Goal: Task Accomplishment & Management: Use online tool/utility

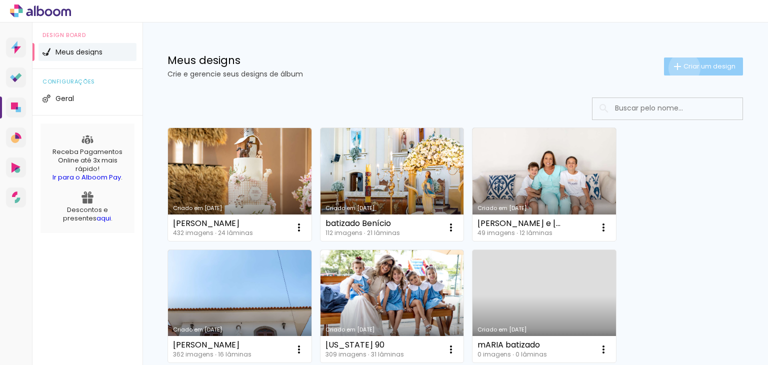
click at [684, 68] on span "Criar um design" at bounding box center [710, 66] width 52 height 7
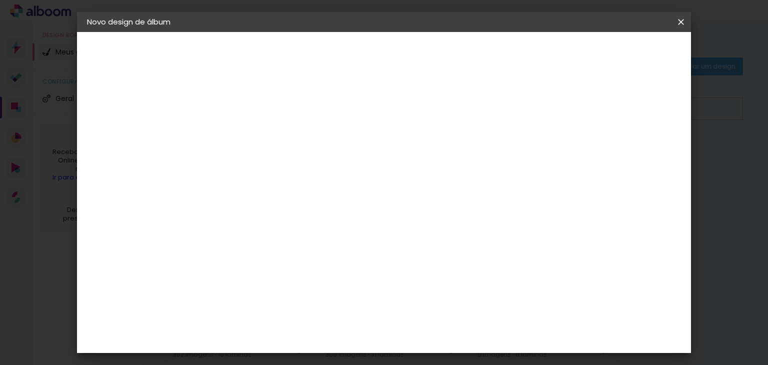
click at [251, 130] on input at bounding box center [251, 135] width 0 height 16
type input "[PERSON_NAME] 1 ano"
type paper-input "[PERSON_NAME] 1 ano"
click at [353, 53] on paper-button "Avançar" at bounding box center [328, 53] width 49 height 17
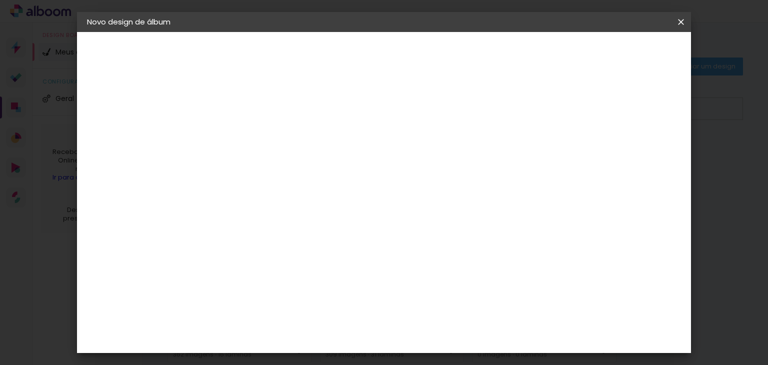
click at [324, 269] on paper-item "DreambooksPro" at bounding box center [276, 280] width 108 height 22
click at [438, 60] on paper-button "Avançar" at bounding box center [413, 53] width 49 height 17
click at [290, 170] on input "text" at bounding box center [270, 175] width 39 height 16
click at [444, 172] on paper-item "Álbum" at bounding box center [449, 166] width 200 height 20
type input "Álbum"
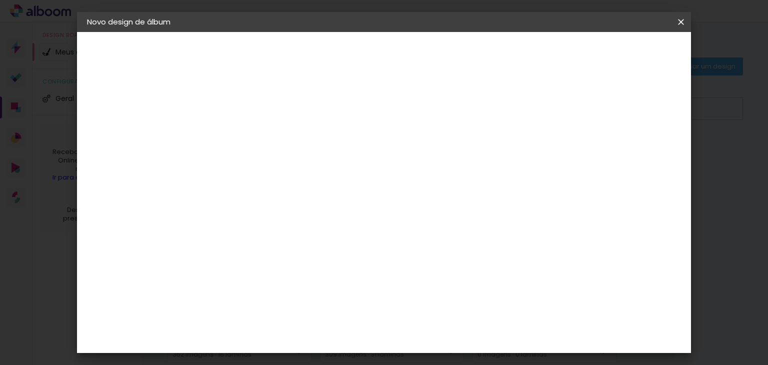
scroll to position [100, 0]
click at [318, 354] on span "25 × 25" at bounding box center [295, 364] width 47 height 21
click at [0, 0] on slot "Avançar" at bounding box center [0, 0] width 0 height 0
click at [524, 50] on span "Iniciar design" at bounding box center [502, 53] width 46 height 7
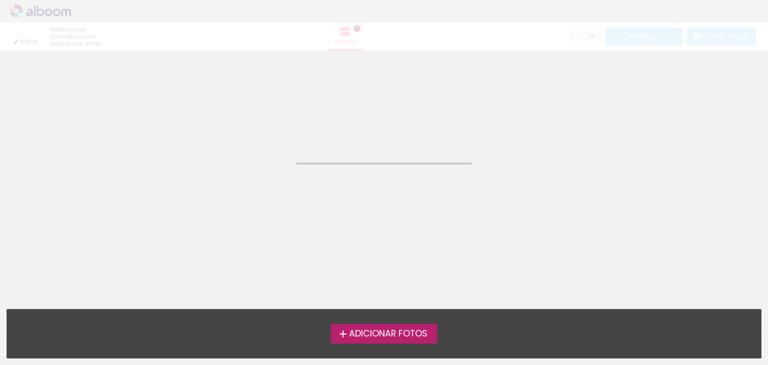
click at [424, 338] on span "Adicionar Fotos" at bounding box center [388, 334] width 79 height 9
click at [0, 0] on input "file" at bounding box center [0, 0] width 0 height 0
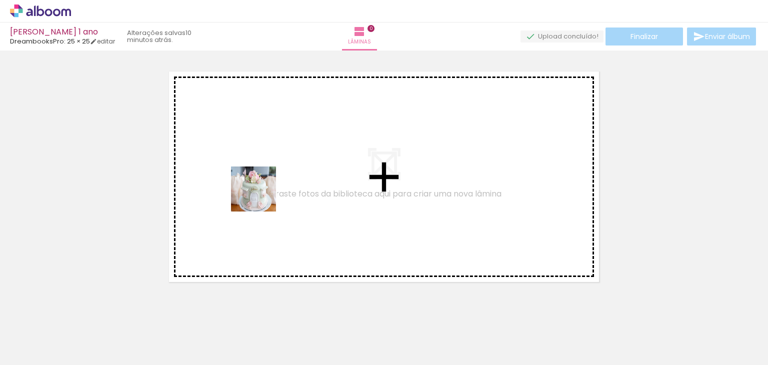
drag, startPoint x: 602, startPoint y: 339, endPoint x: 466, endPoint y: 295, distance: 143.5
click at [250, 195] on quentale-workspace at bounding box center [384, 182] width 768 height 365
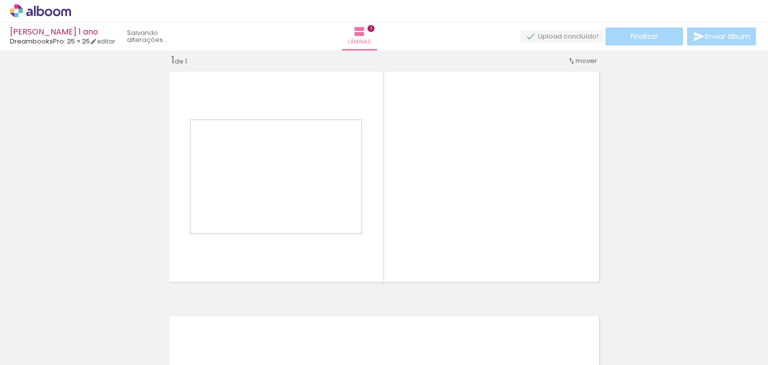
scroll to position [13, 0]
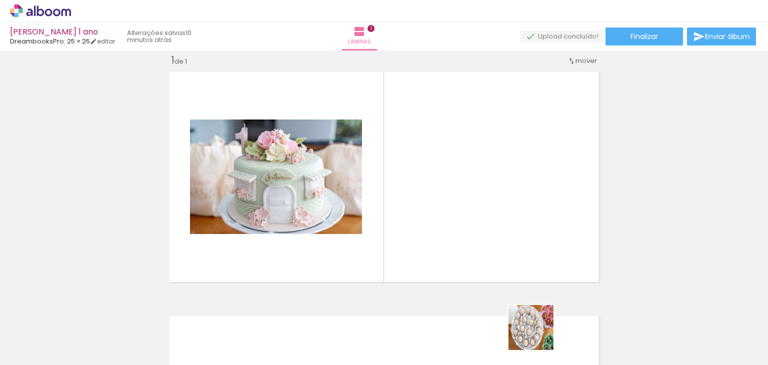
drag, startPoint x: 547, startPoint y: 342, endPoint x: 442, endPoint y: 215, distance: 164.9
click at [442, 215] on quentale-workspace at bounding box center [384, 182] width 768 height 365
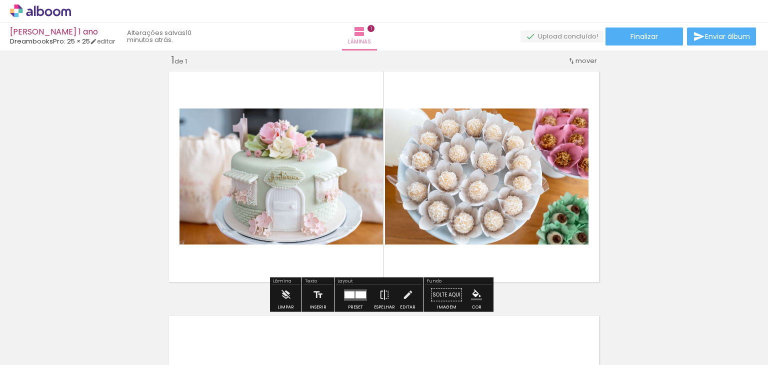
scroll to position [213, 0]
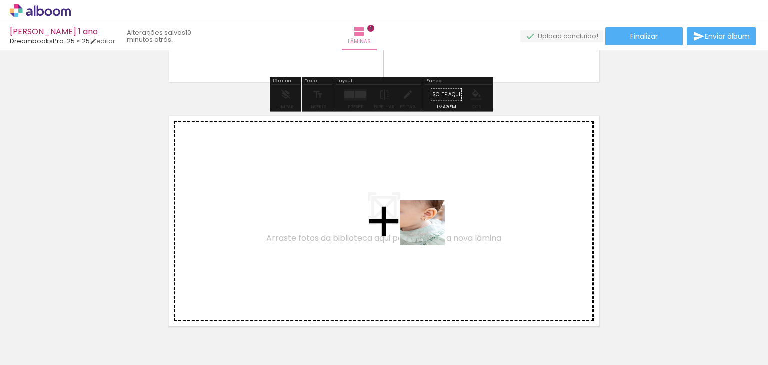
drag, startPoint x: 439, startPoint y: 335, endPoint x: 430, endPoint y: 225, distance: 110.9
click at [430, 225] on quentale-workspace at bounding box center [384, 182] width 768 height 365
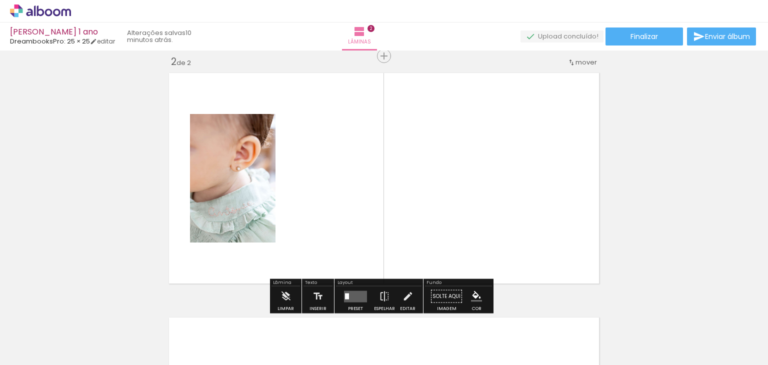
scroll to position [257, 0]
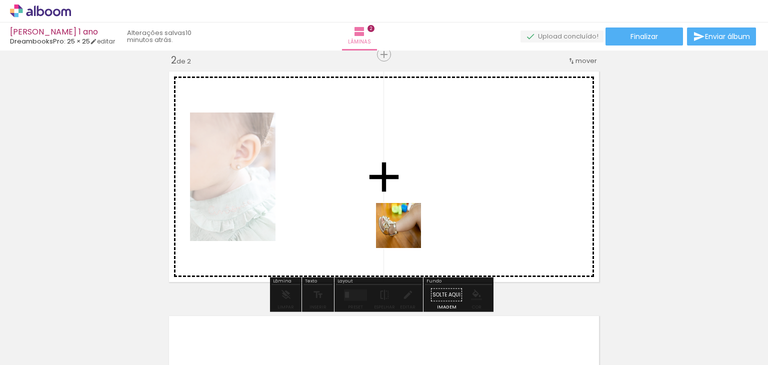
drag, startPoint x: 385, startPoint y: 341, endPoint x: 410, endPoint y: 208, distance: 135.4
click at [410, 208] on quentale-workspace at bounding box center [384, 182] width 768 height 365
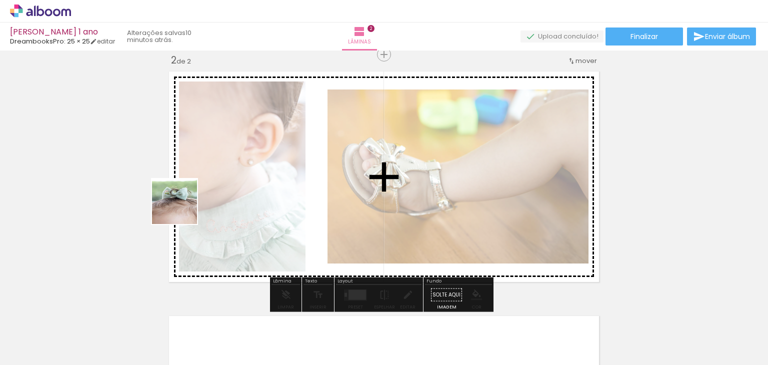
drag, startPoint x: 156, startPoint y: 346, endPoint x: 186, endPoint y: 223, distance: 127.2
click at [182, 209] on quentale-workspace at bounding box center [384, 182] width 768 height 365
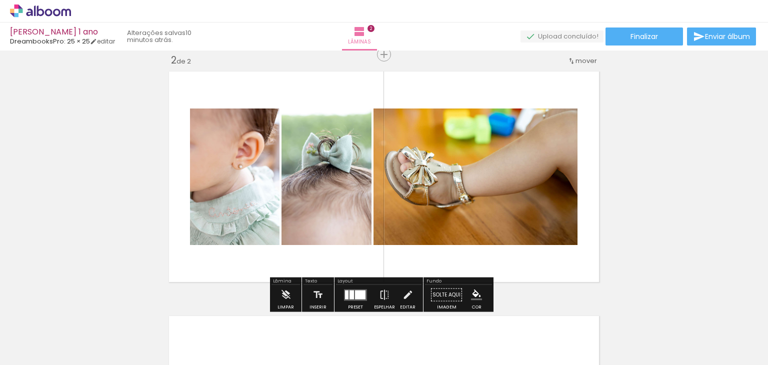
drag, startPoint x: 98, startPoint y: 342, endPoint x: 259, endPoint y: 180, distance: 227.8
click at [262, 177] on quentale-workspace at bounding box center [384, 182] width 768 height 365
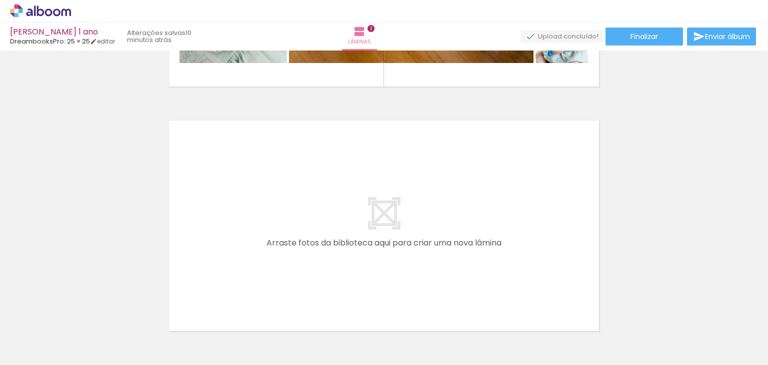
scroll to position [507, 0]
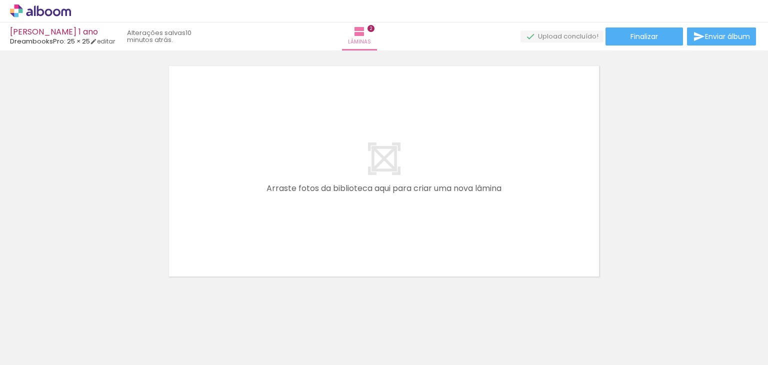
drag, startPoint x: 499, startPoint y: 346, endPoint x: 435, endPoint y: 218, distance: 143.4
click at [434, 213] on quentale-workspace at bounding box center [384, 182] width 768 height 365
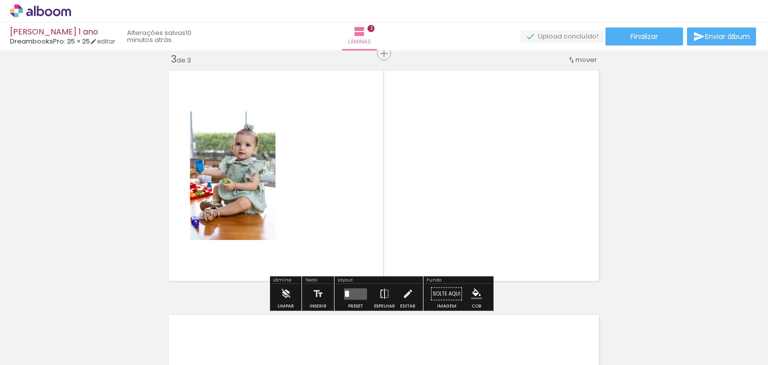
scroll to position [502, 0]
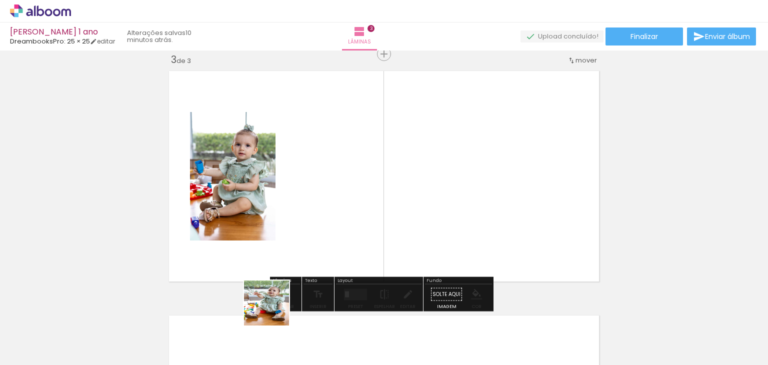
drag, startPoint x: 224, startPoint y: 337, endPoint x: 450, endPoint y: 186, distance: 271.7
click at [450, 186] on quentale-workspace at bounding box center [384, 182] width 768 height 365
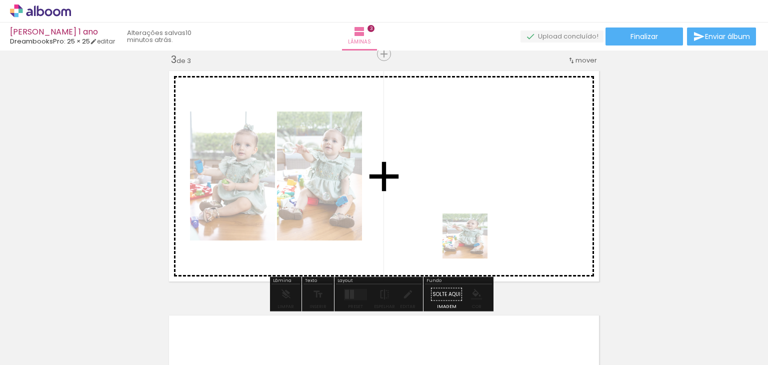
drag, startPoint x: 242, startPoint y: 342, endPoint x: 473, endPoint y: 244, distance: 251.0
click at [473, 244] on quentale-workspace at bounding box center [384, 182] width 768 height 365
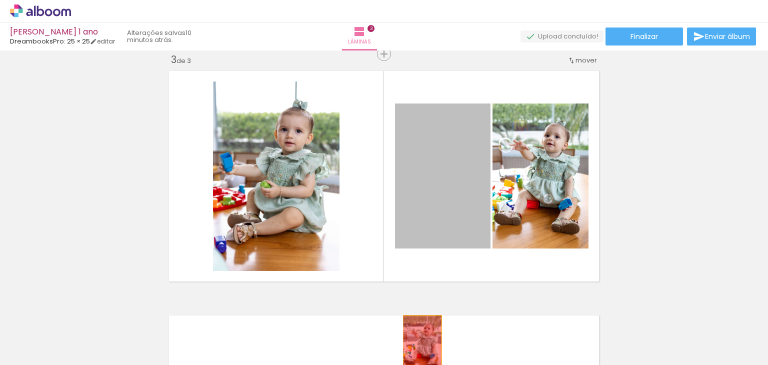
drag, startPoint x: 441, startPoint y: 216, endPoint x: 418, endPoint y: 346, distance: 132.0
click at [418, 346] on quentale-workspace at bounding box center [384, 182] width 768 height 365
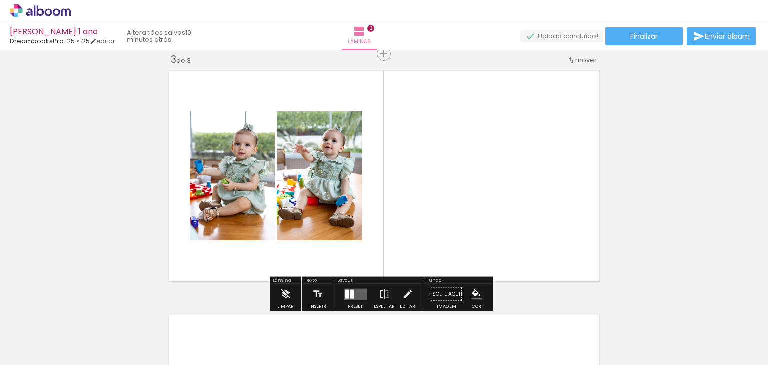
drag, startPoint x: 662, startPoint y: 343, endPoint x: 479, endPoint y: 208, distance: 227.2
click at [479, 208] on quentale-workspace at bounding box center [384, 182] width 768 height 365
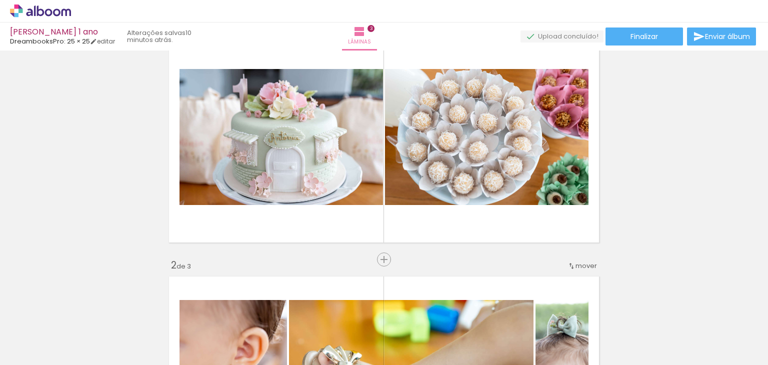
scroll to position [0, 0]
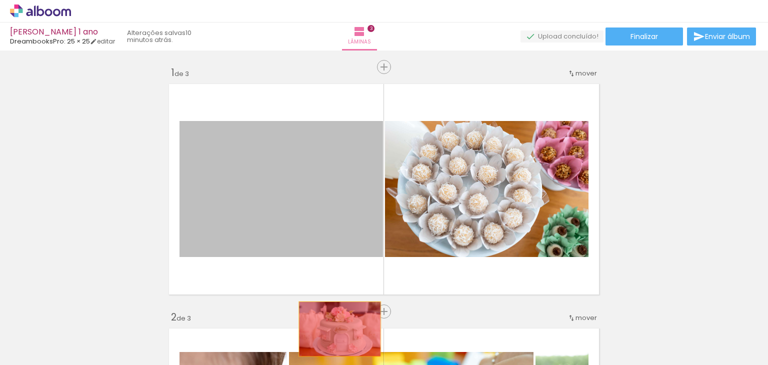
drag, startPoint x: 319, startPoint y: 233, endPoint x: 336, endPoint y: 329, distance: 98.1
click at [336, 329] on quentale-workspace at bounding box center [384, 182] width 768 height 365
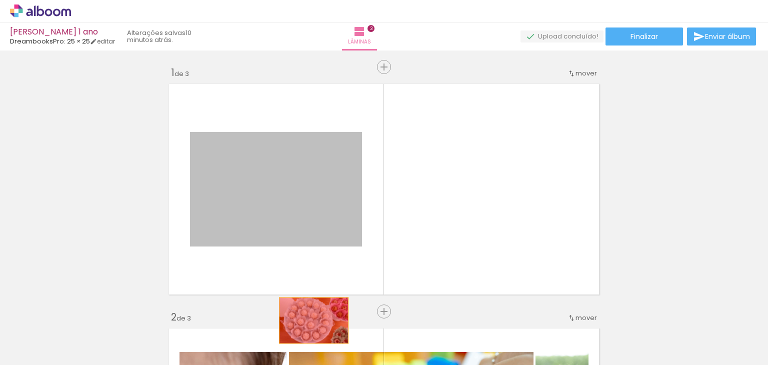
drag, startPoint x: 293, startPoint y: 211, endPoint x: 310, endPoint y: 321, distance: 111.4
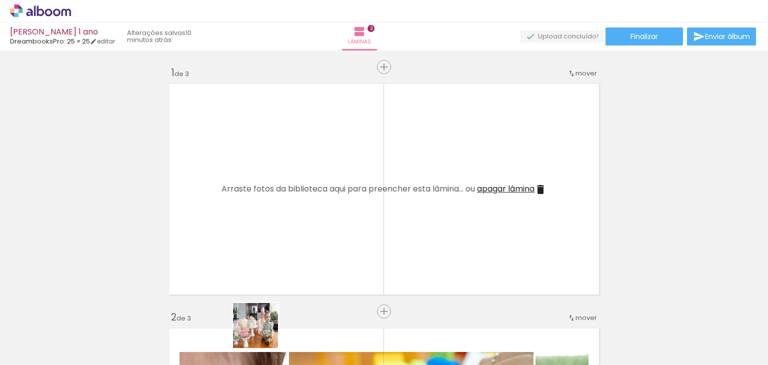
drag, startPoint x: 263, startPoint y: 339, endPoint x: 326, endPoint y: 277, distance: 88.8
click at [276, 234] on quentale-workspace at bounding box center [384, 182] width 768 height 365
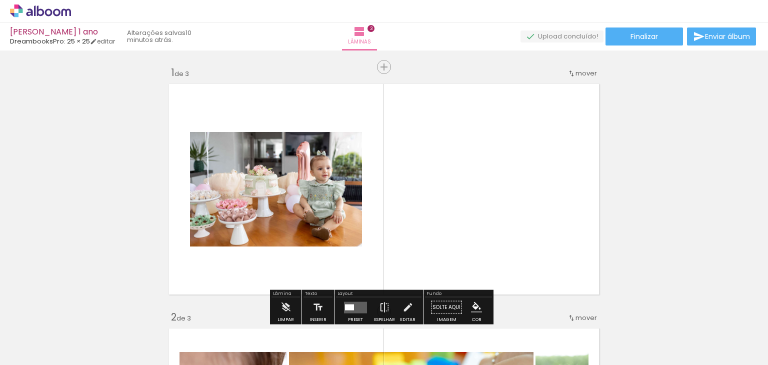
drag, startPoint x: 314, startPoint y: 337, endPoint x: 422, endPoint y: 207, distance: 169.0
click at [422, 207] on quentale-workspace at bounding box center [384, 182] width 768 height 365
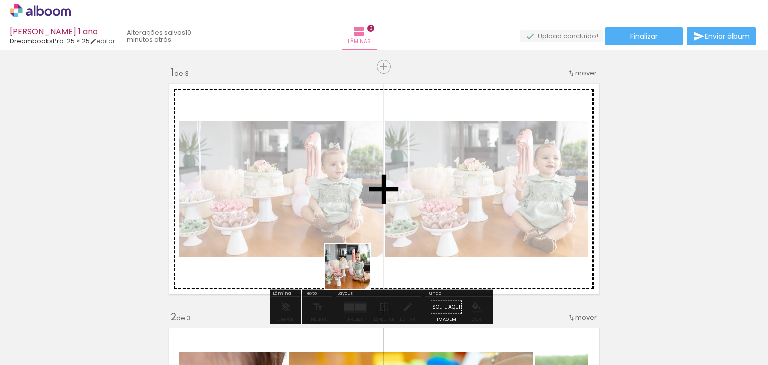
drag, startPoint x: 376, startPoint y: 337, endPoint x: 344, endPoint y: 257, distance: 86.2
click at [344, 257] on quentale-workspace at bounding box center [384, 182] width 768 height 365
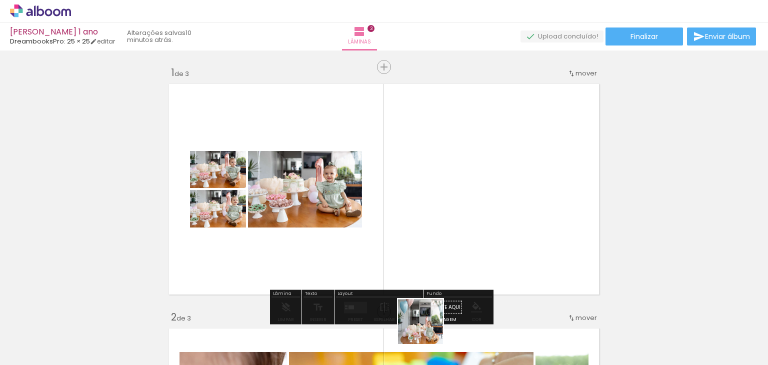
drag, startPoint x: 428, startPoint y: 338, endPoint x: 440, endPoint y: 182, distance: 156.5
click at [440, 182] on quentale-workspace at bounding box center [384, 182] width 768 height 365
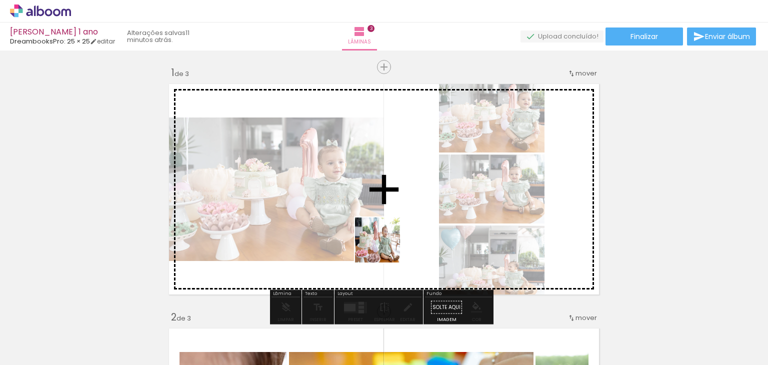
drag, startPoint x: 476, startPoint y: 330, endPoint x: 379, endPoint y: 246, distance: 128.4
click at [379, 246] on quentale-workspace at bounding box center [384, 182] width 768 height 365
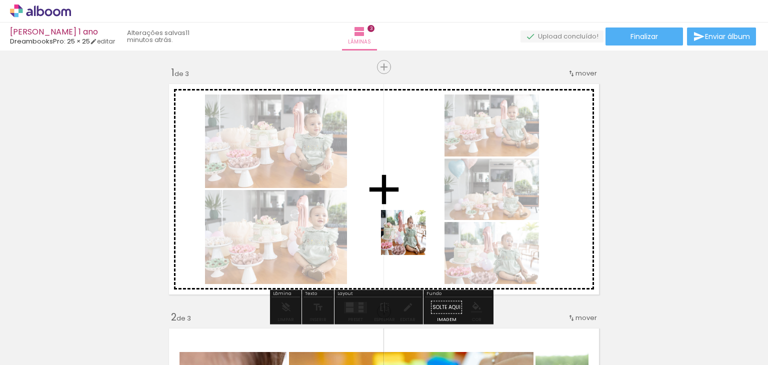
drag, startPoint x: 534, startPoint y: 336, endPoint x: 384, endPoint y: 227, distance: 185.5
click at [384, 227] on quentale-workspace at bounding box center [384, 182] width 768 height 365
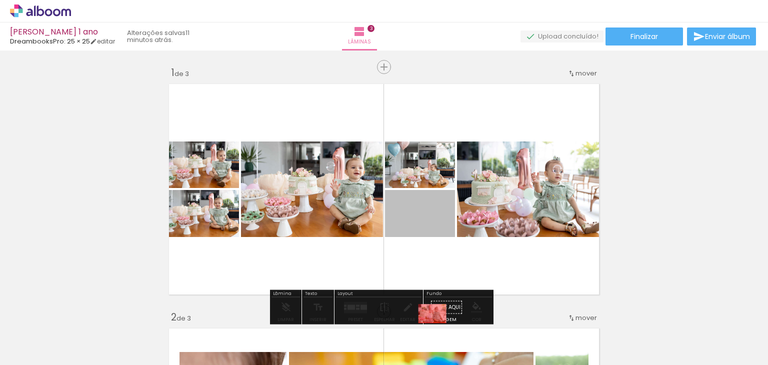
drag, startPoint x: 418, startPoint y: 221, endPoint x: 430, endPoint y: 321, distance: 100.3
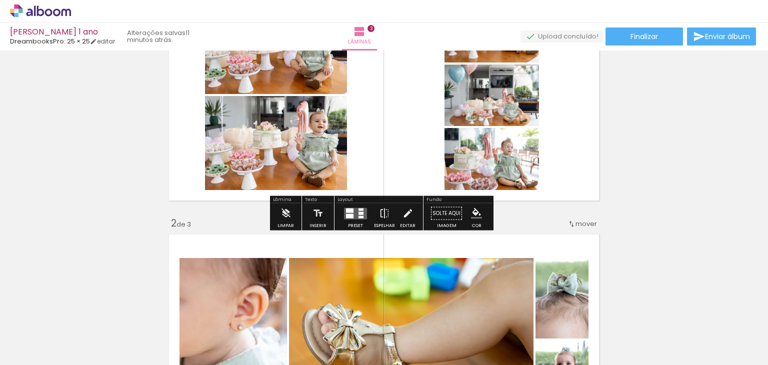
scroll to position [100, 0]
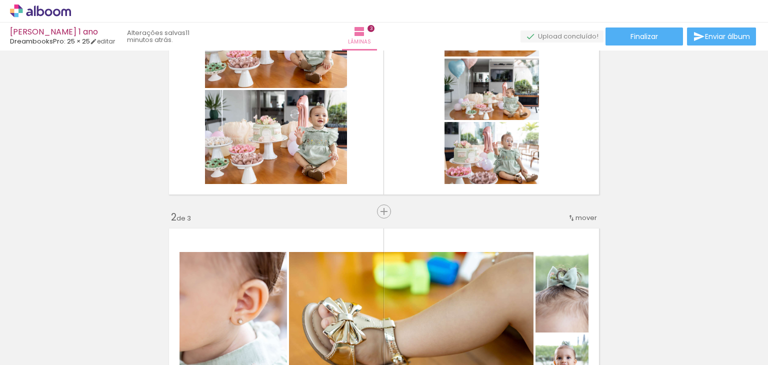
click at [381, 215] on span "Inserir lâmina" at bounding box center [388, 212] width 39 height 7
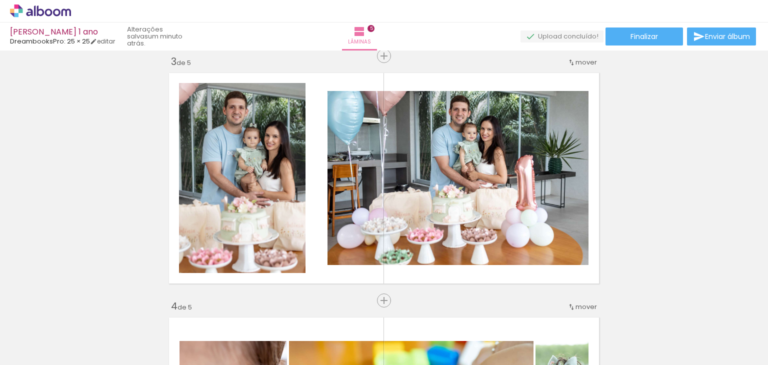
scroll to position [0, 2103]
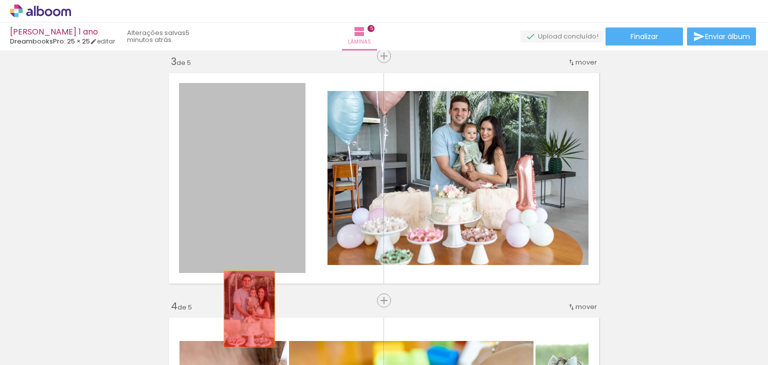
drag, startPoint x: 266, startPoint y: 244, endPoint x: 246, endPoint y: 322, distance: 81.2
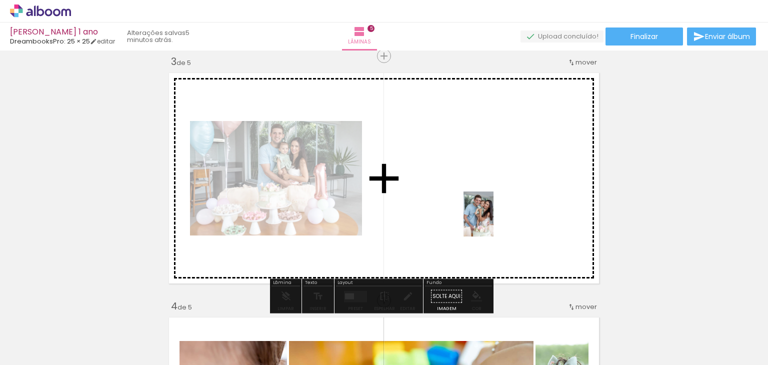
drag, startPoint x: 356, startPoint y: 349, endPoint x: 494, endPoint y: 222, distance: 187.3
click at [494, 222] on quentale-workspace at bounding box center [384, 182] width 768 height 365
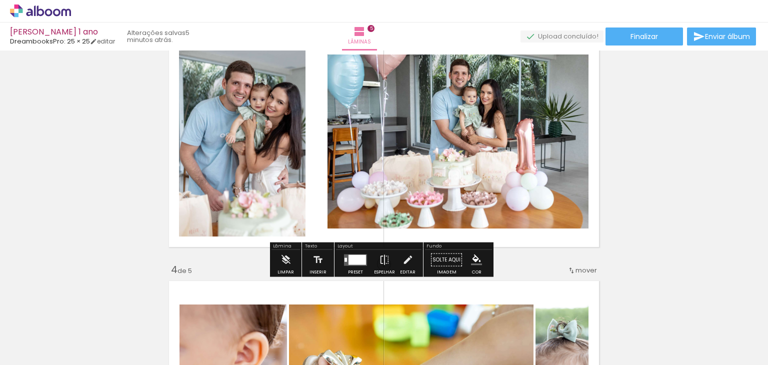
scroll to position [700, 0]
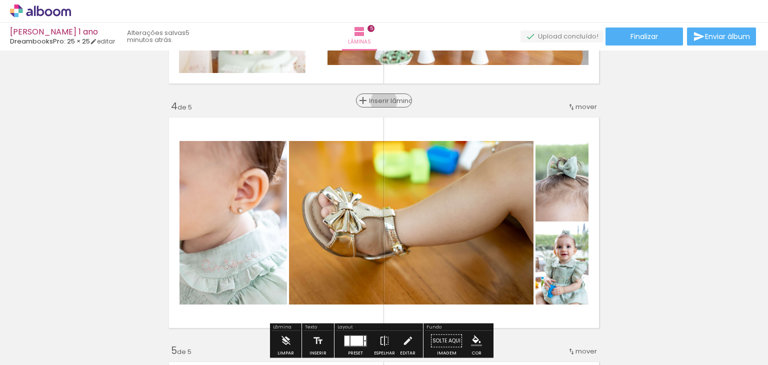
click at [380, 102] on span "Inserir lâmina" at bounding box center [388, 101] width 39 height 7
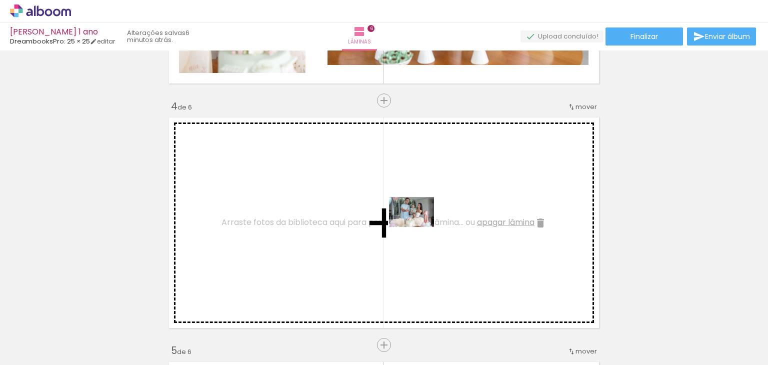
drag, startPoint x: 511, startPoint y: 346, endPoint x: 419, endPoint y: 227, distance: 150.2
click at [419, 227] on quentale-workspace at bounding box center [384, 182] width 768 height 365
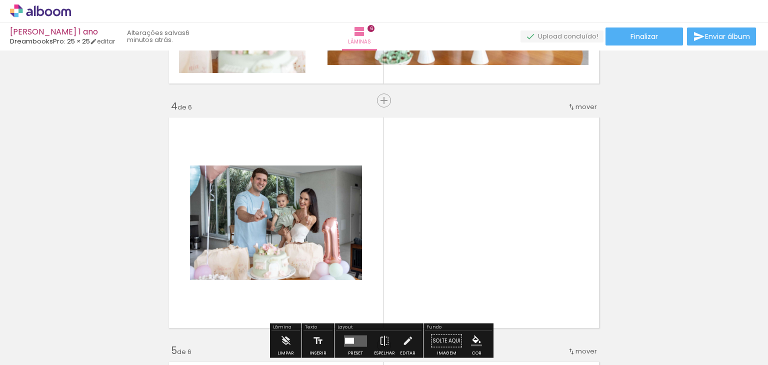
drag, startPoint x: 586, startPoint y: 330, endPoint x: 546, endPoint y: 217, distance: 119.9
click at [546, 217] on quentale-workspace at bounding box center [384, 182] width 768 height 365
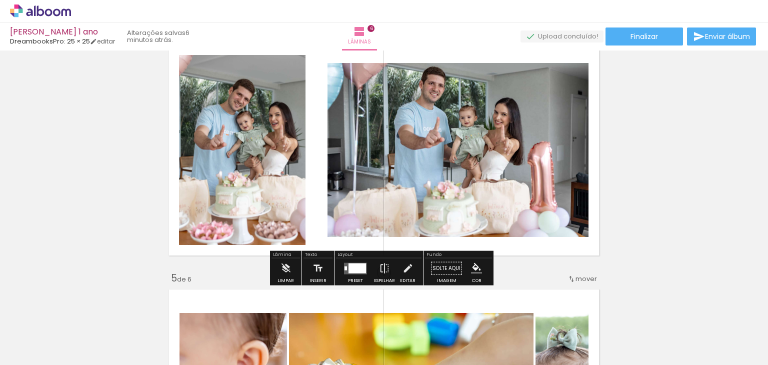
scroll to position [900, 0]
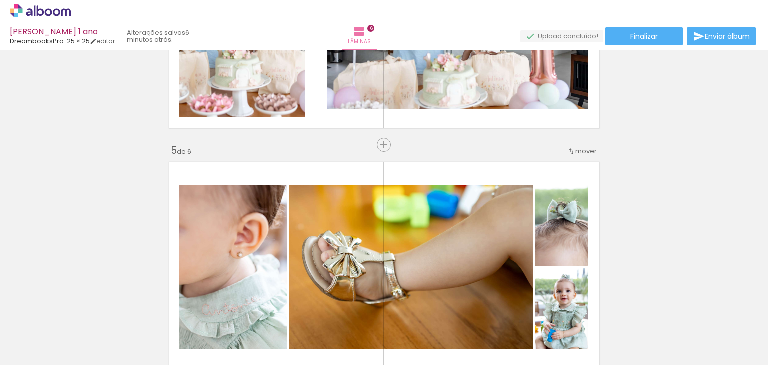
click at [370, 142] on div "Inserir lâmina 1 de 6 Inserir lâmina 2 de 6 Inserir lâmina 3 de 6 Inserir lâmin…" at bounding box center [384, 10] width 768 height 1713
click at [397, 152] on div "Inserir lâmina 1 de 6 Inserir lâmina 2 de 6 Inserir lâmina 3 de 6 Inserir lâmin…" at bounding box center [384, 10] width 768 height 1713
click at [388, 149] on div "Inserir lâmina 1 de 6 Inserir lâmina 2 de 6 Inserir lâmina 3 de 6 Inserir lâmin…" at bounding box center [384, 10] width 768 height 1713
click at [379, 144] on span "Inserir lâmina" at bounding box center [388, 145] width 39 height 7
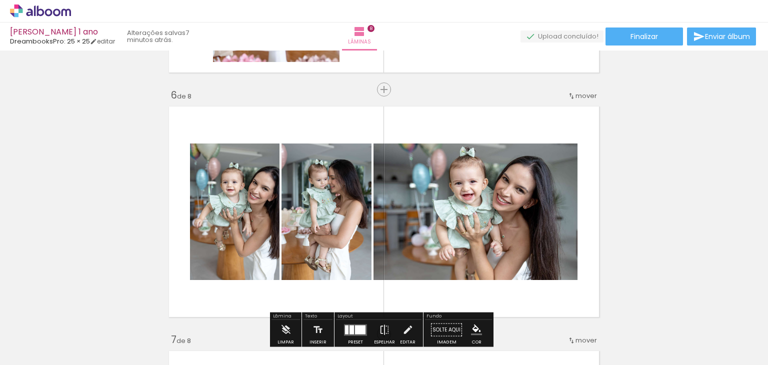
scroll to position [0, 3043]
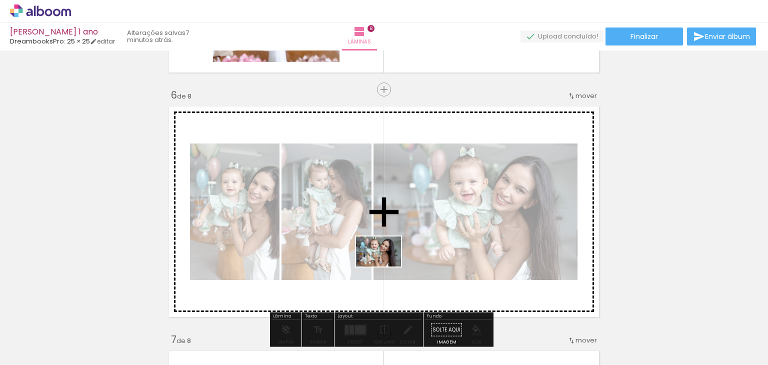
drag, startPoint x: 591, startPoint y: 327, endPoint x: 386, endPoint y: 267, distance: 213.2
click at [386, 267] on quentale-workspace at bounding box center [384, 182] width 768 height 365
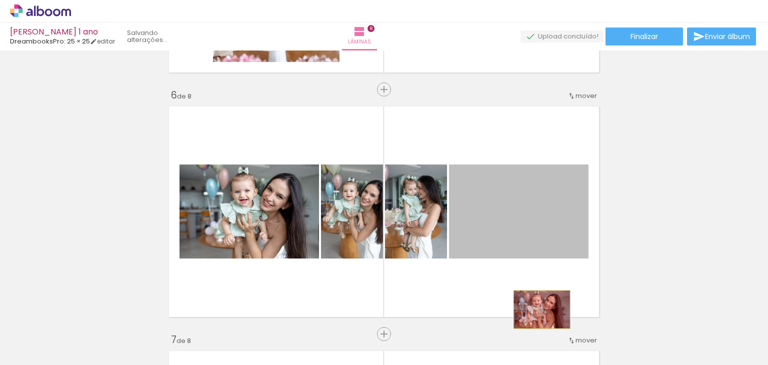
drag, startPoint x: 530, startPoint y: 236, endPoint x: 538, endPoint y: 310, distance: 74.0
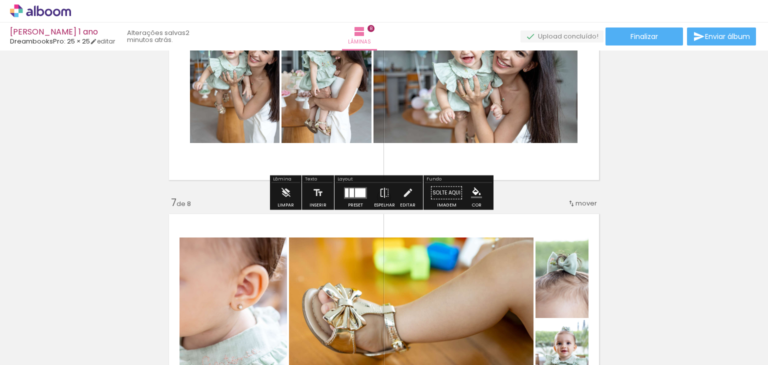
scroll to position [1351, 0]
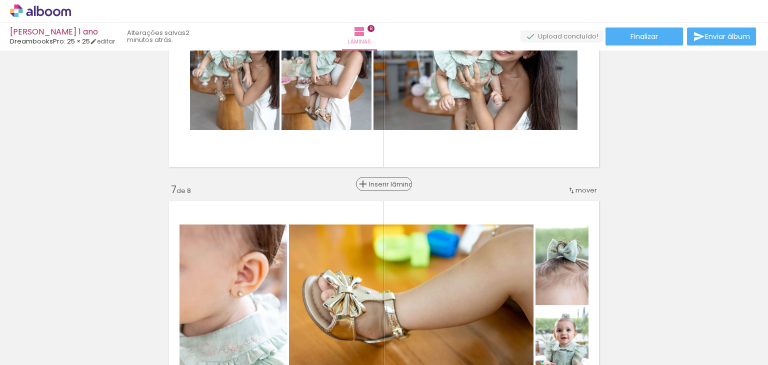
click at [378, 186] on span "Inserir lâmina" at bounding box center [388, 184] width 39 height 7
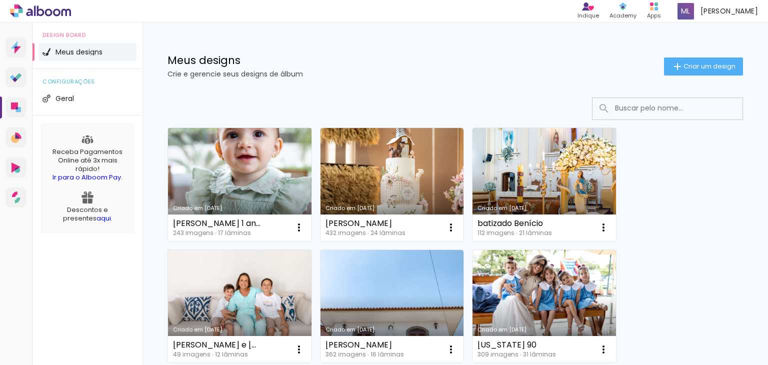
click at [236, 179] on link "Criado em 08/09/25" at bounding box center [240, 184] width 144 height 113
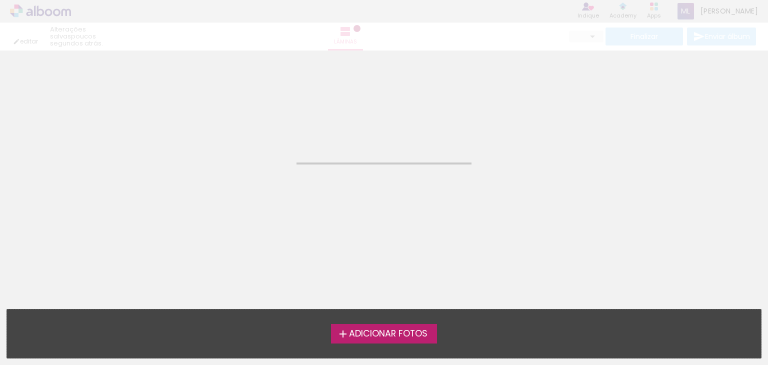
click at [466, 235] on neon-animated-pages "Confirmar Cancelar" at bounding box center [384, 208] width 768 height 315
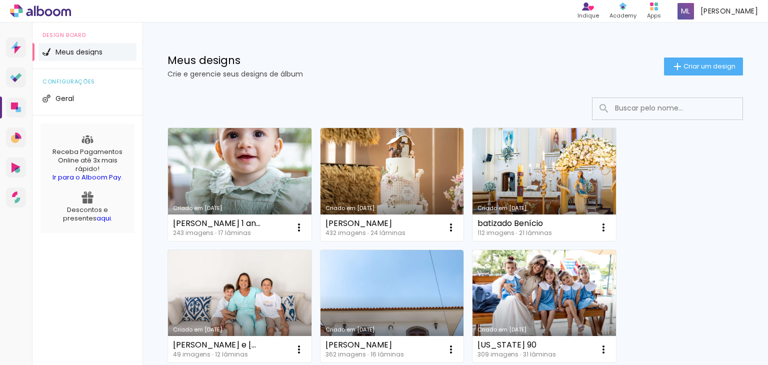
click at [233, 177] on link "Criado em [DATE]" at bounding box center [240, 184] width 144 height 113
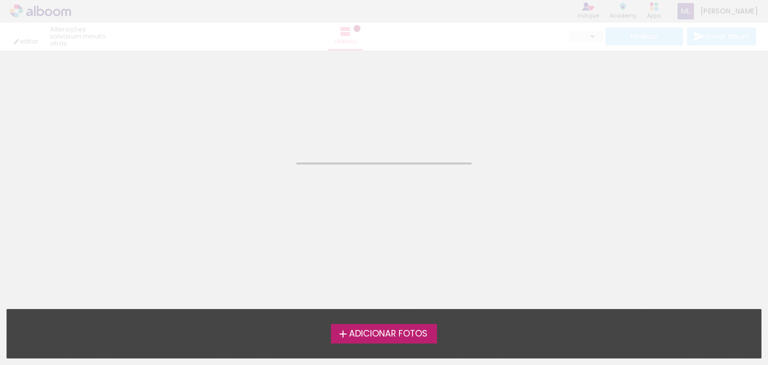
click at [365, 336] on span "Adicionar Fotos" at bounding box center [388, 334] width 79 height 9
click at [0, 0] on input "file" at bounding box center [0, 0] width 0 height 0
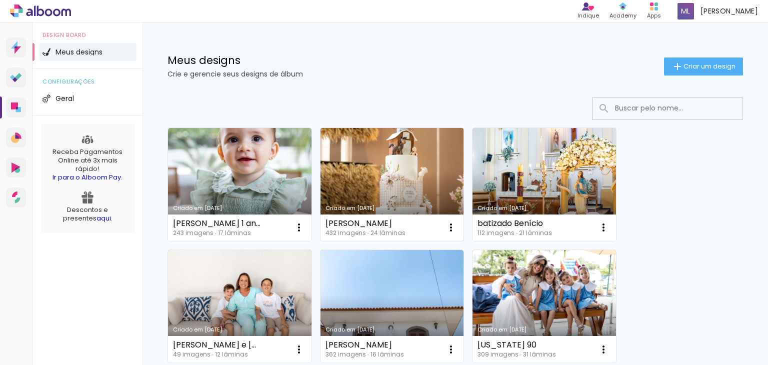
click at [365, 187] on link "Criado em [DATE]" at bounding box center [393, 184] width 144 height 113
click at [369, 187] on link "Criado em [DATE]" at bounding box center [393, 184] width 144 height 113
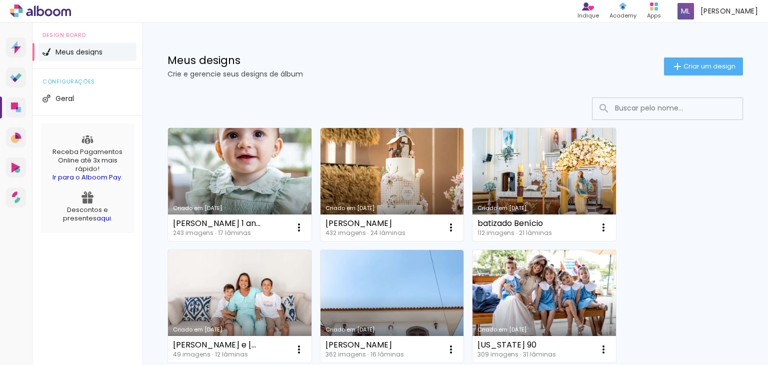
click at [268, 202] on link "Criado em [DATE]" at bounding box center [240, 184] width 144 height 113
